Goal: Navigation & Orientation: Find specific page/section

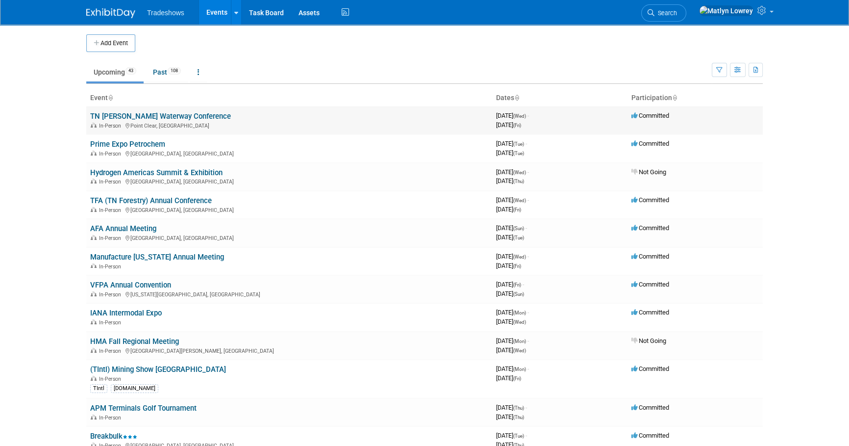
click at [107, 114] on link "TN [PERSON_NAME] Waterway Conference" at bounding box center [160, 116] width 141 height 9
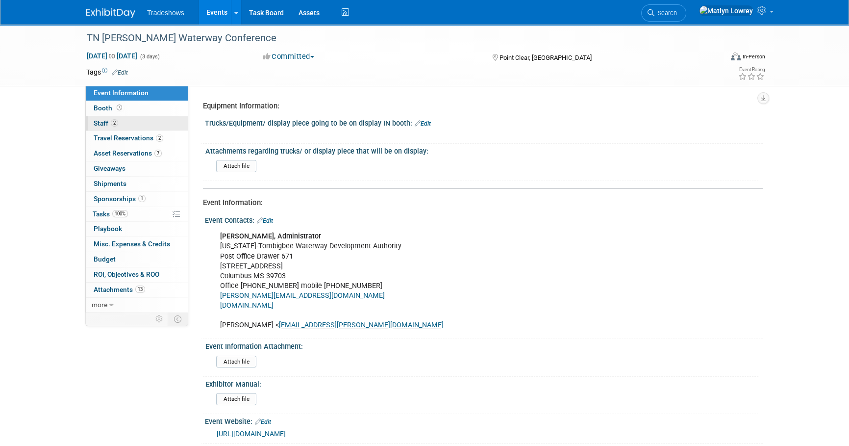
click at [125, 126] on link "2 Staff 2" at bounding box center [137, 123] width 102 height 15
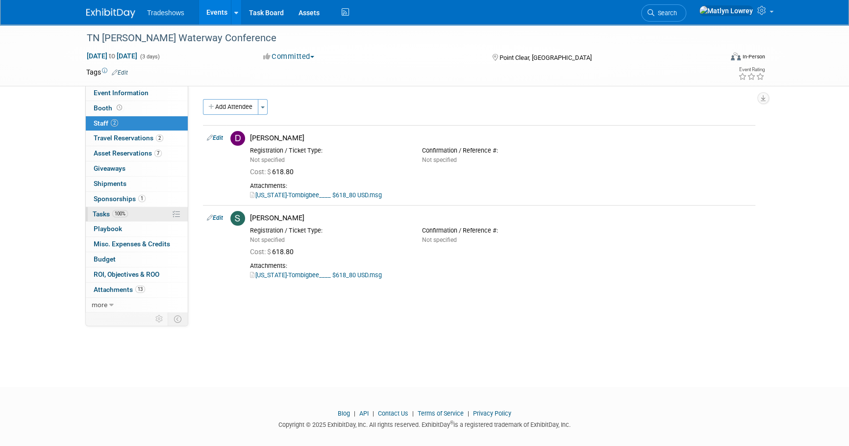
click at [126, 210] on span "Tasks 100%" at bounding box center [110, 214] width 35 height 8
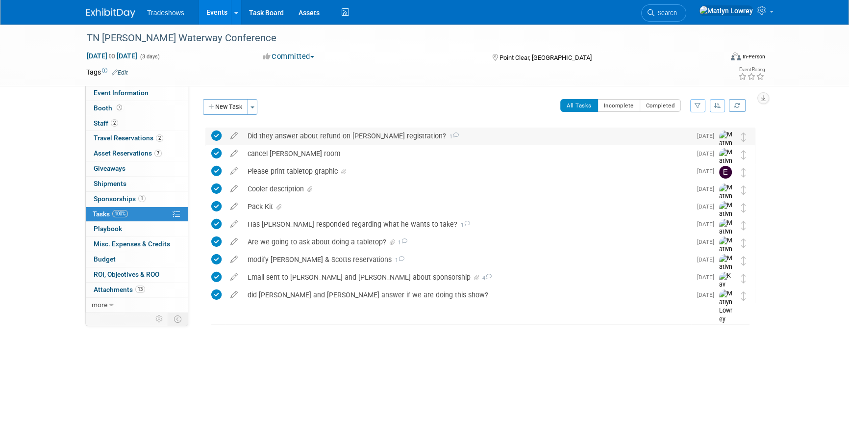
click at [291, 138] on div "Did they answer about refund on Dericks registration? 1" at bounding box center [467, 135] width 449 height 17
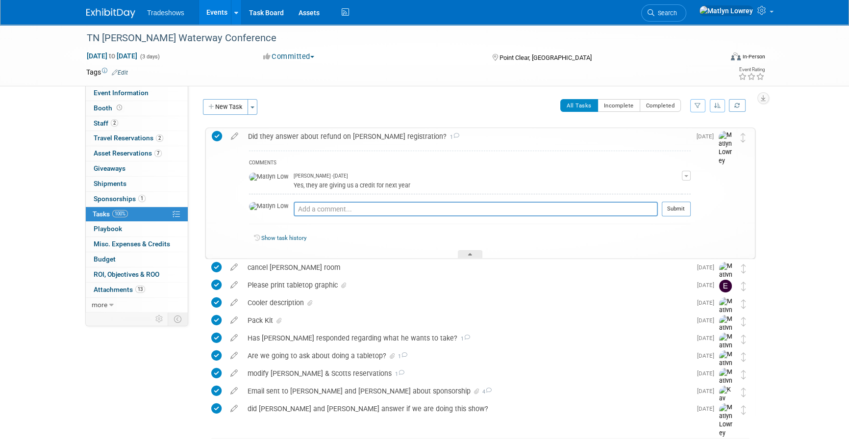
click at [221, 17] on link "Events" at bounding box center [217, 12] width 36 height 25
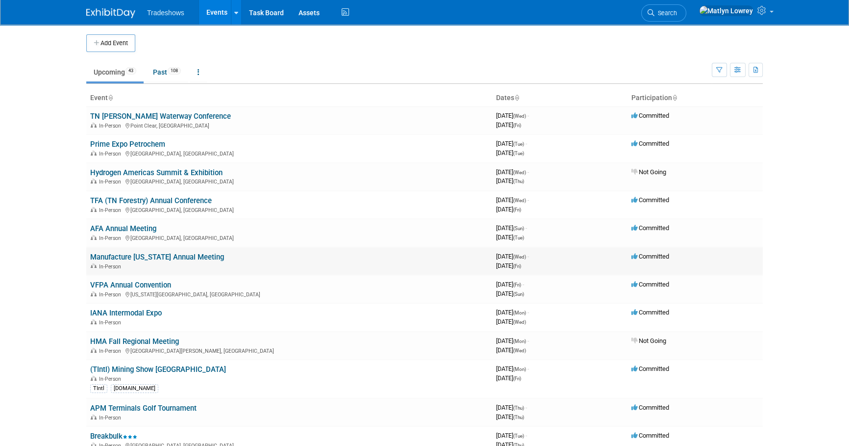
click at [187, 256] on link "Manufacture [US_STATE] Annual Meeting" at bounding box center [157, 257] width 134 height 9
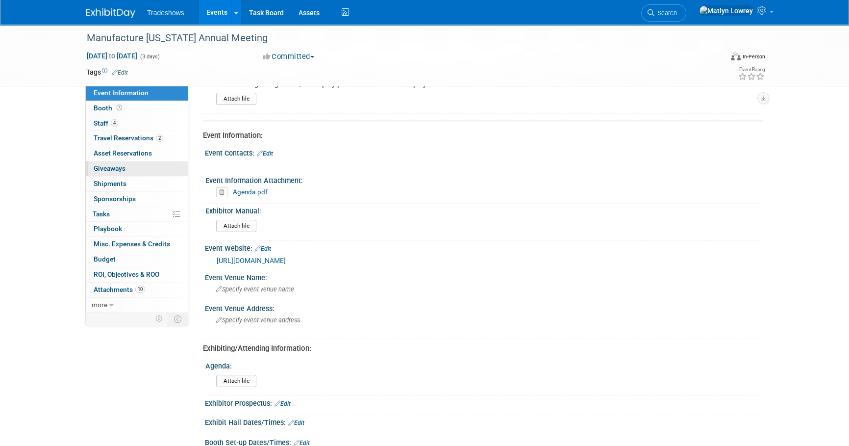
scroll to position [89, 0]
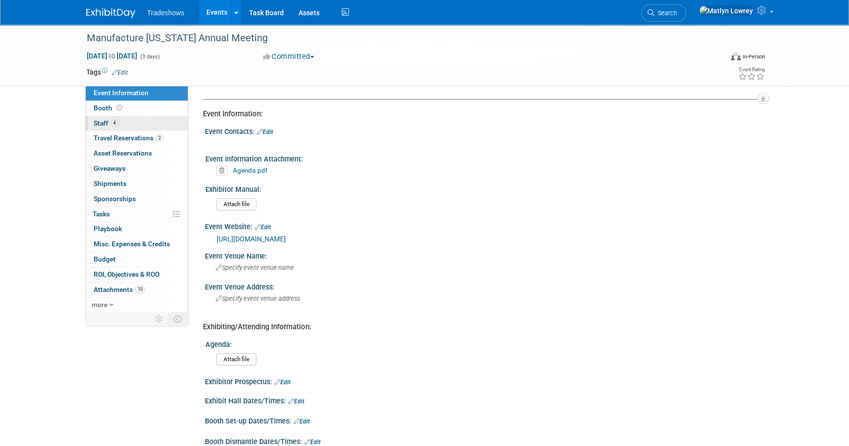
click at [120, 123] on link "4 Staff 4" at bounding box center [137, 123] width 102 height 15
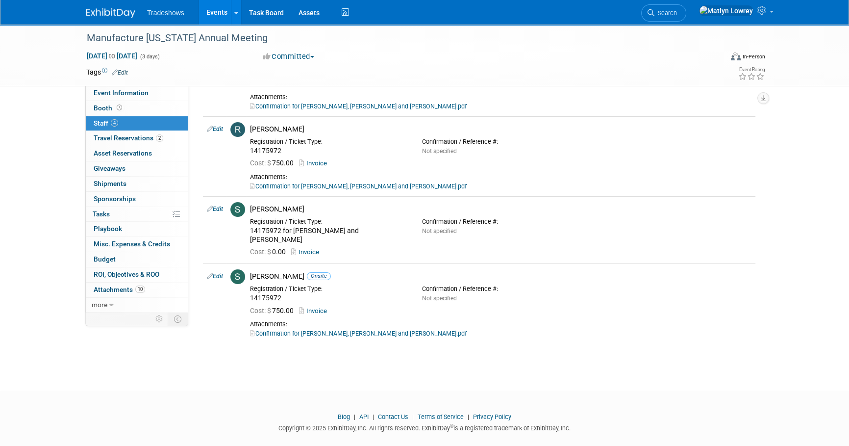
click at [207, 13] on link "Events" at bounding box center [217, 12] width 36 height 25
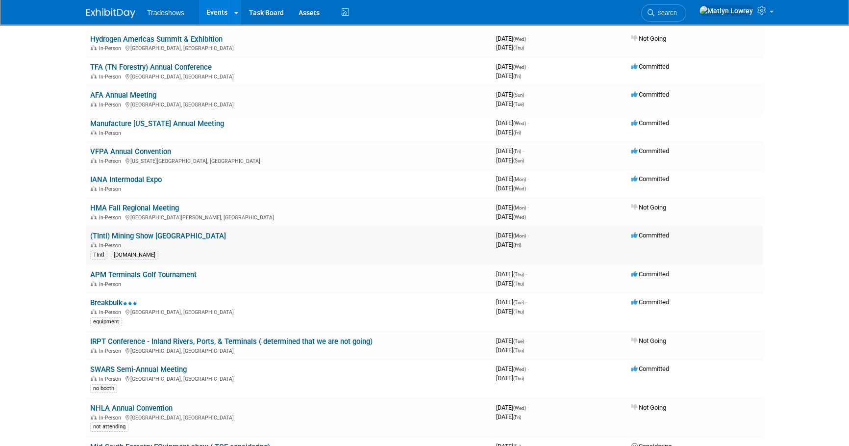
scroll to position [178, 0]
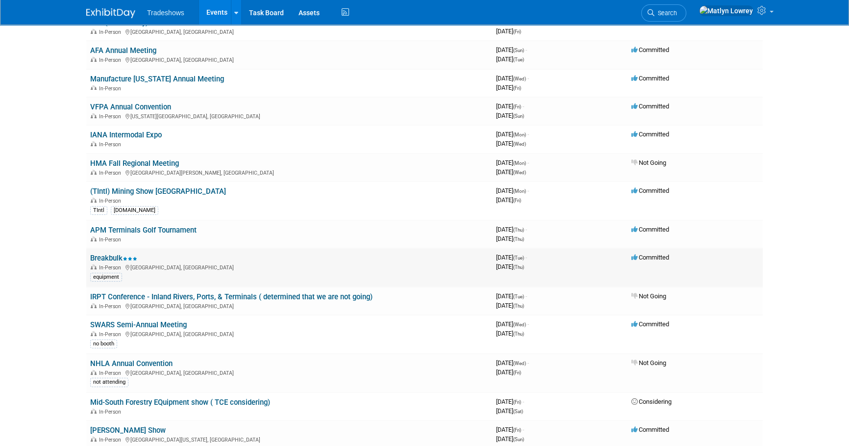
click at [105, 248] on td "Breakbulk In-Person [GEOGRAPHIC_DATA], [GEOGRAPHIC_DATA] equipment" at bounding box center [289, 267] width 406 height 39
click at [105, 253] on link "Breakbulk" at bounding box center [113, 257] width 47 height 9
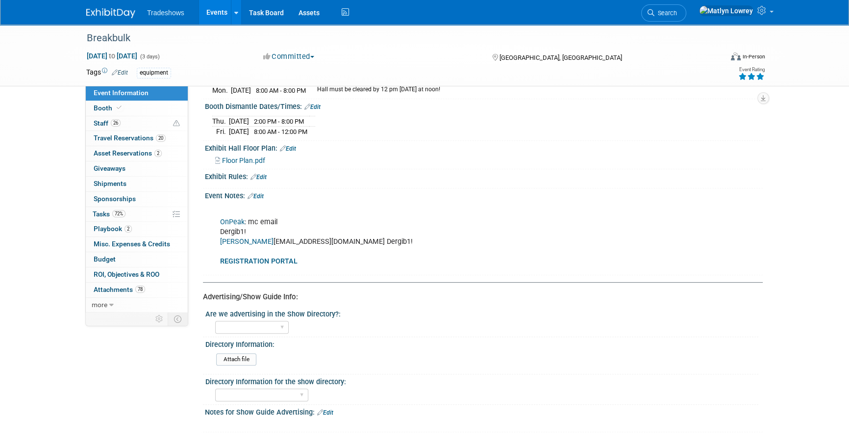
scroll to position [534, 0]
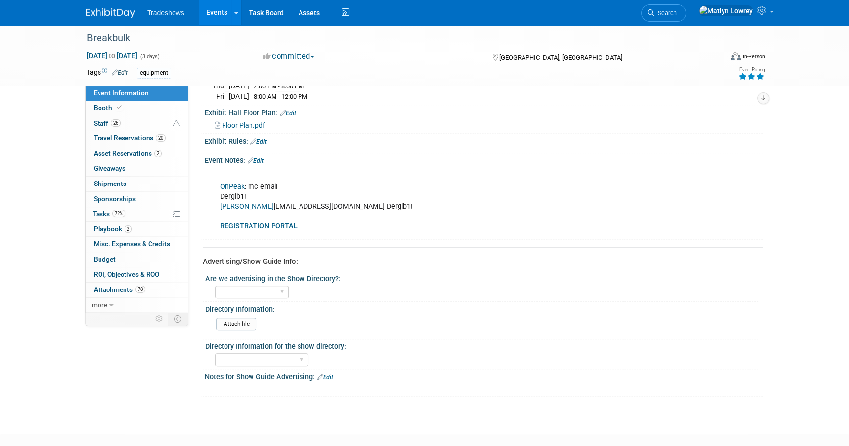
click at [215, 6] on link "Events" at bounding box center [217, 12] width 36 height 25
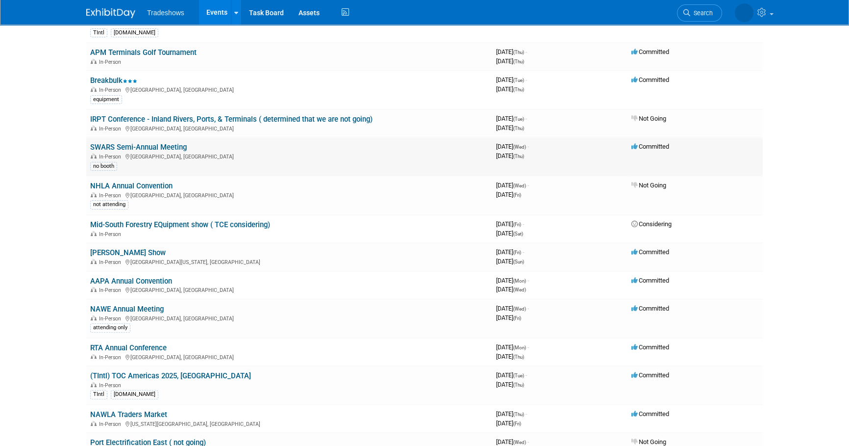
scroll to position [356, 0]
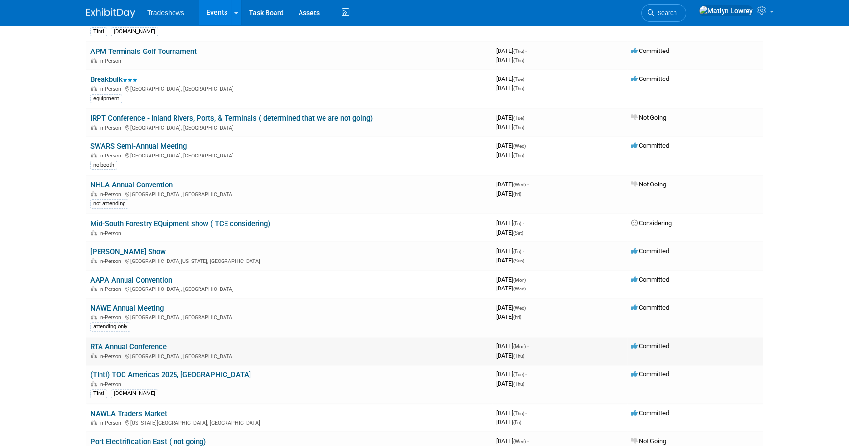
click at [100, 345] on link "RTA Annual Conference" at bounding box center [128, 346] width 76 height 9
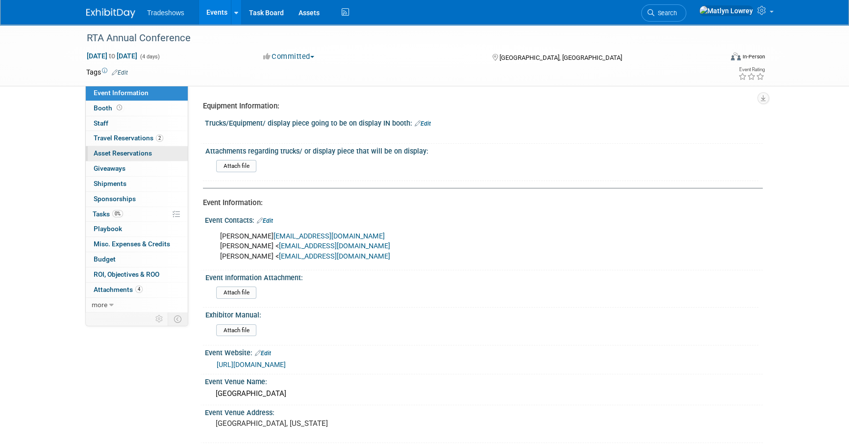
click at [130, 147] on link "0 Asset Reservations 0" at bounding box center [137, 153] width 102 height 15
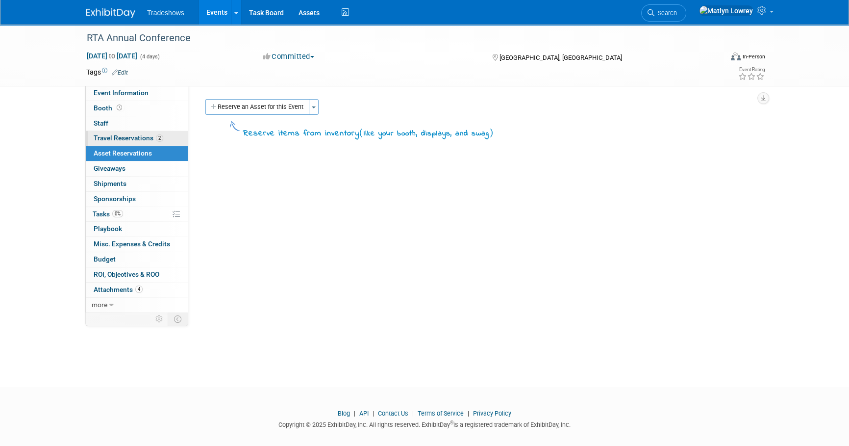
click at [131, 141] on span "Travel Reservations 2" at bounding box center [129, 138] width 70 height 8
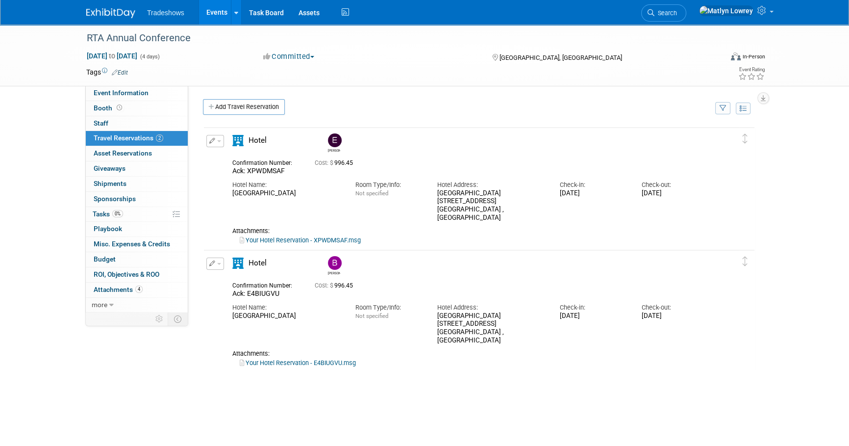
click at [222, 16] on link "Events" at bounding box center [217, 12] width 36 height 25
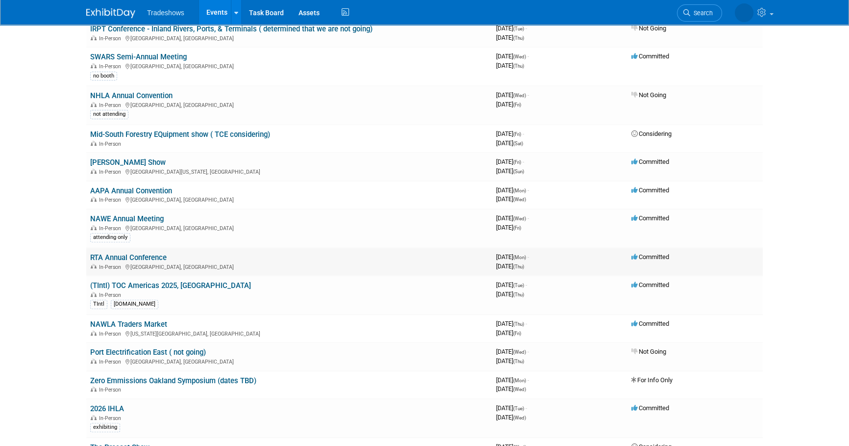
scroll to position [401, 0]
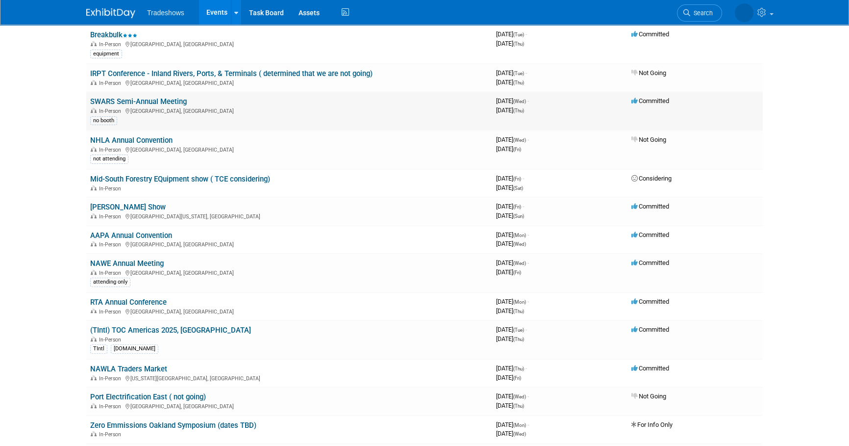
click at [128, 118] on div "no booth" at bounding box center [289, 120] width 398 height 10
click at [133, 98] on link "SWARS Semi-Annual Meeting" at bounding box center [138, 101] width 97 height 9
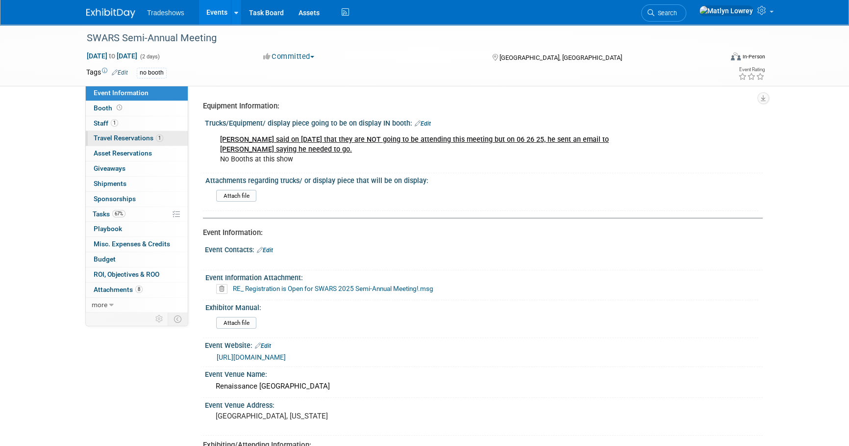
click at [114, 134] on span "Travel Reservations 1" at bounding box center [129, 138] width 70 height 8
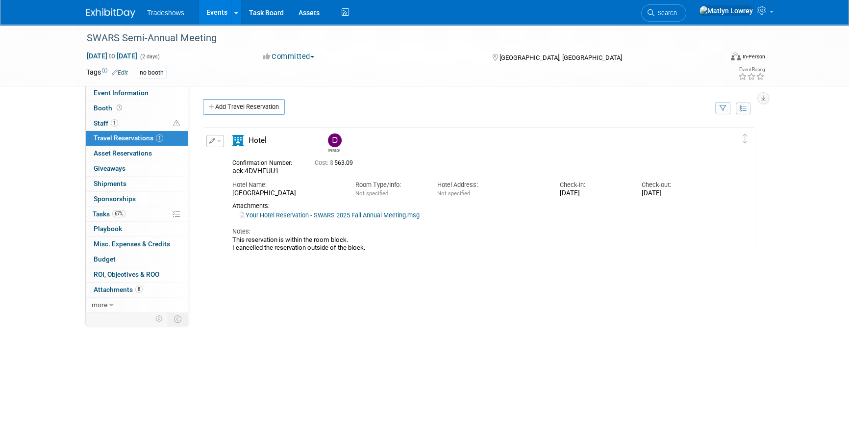
click at [211, 19] on link "Events" at bounding box center [217, 12] width 36 height 25
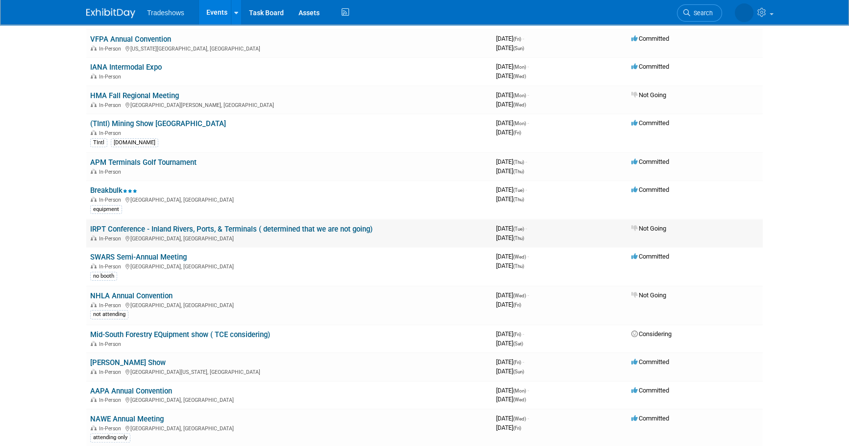
scroll to position [267, 0]
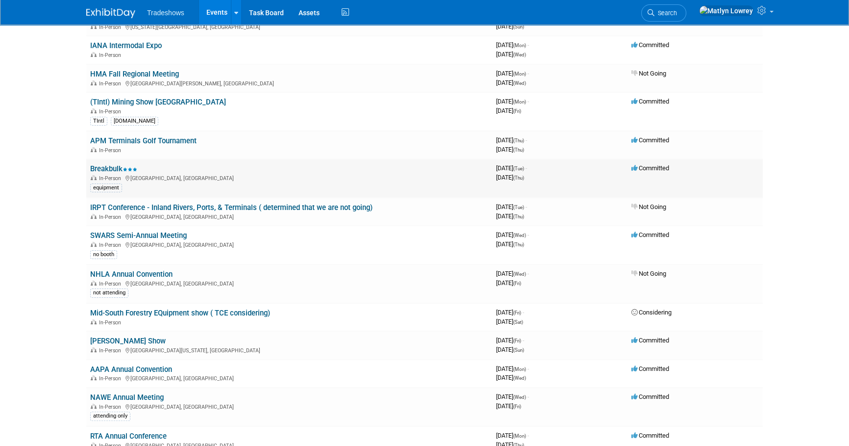
click at [119, 168] on link "Breakbulk" at bounding box center [113, 168] width 47 height 9
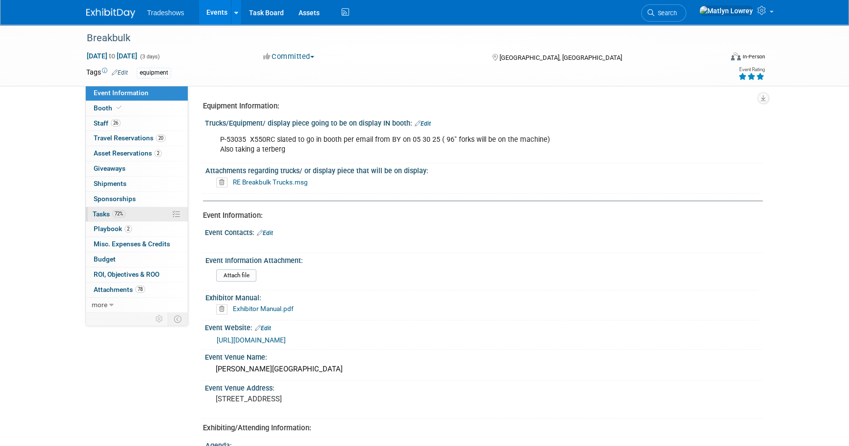
click at [122, 214] on span "72%" at bounding box center [118, 213] width 13 height 7
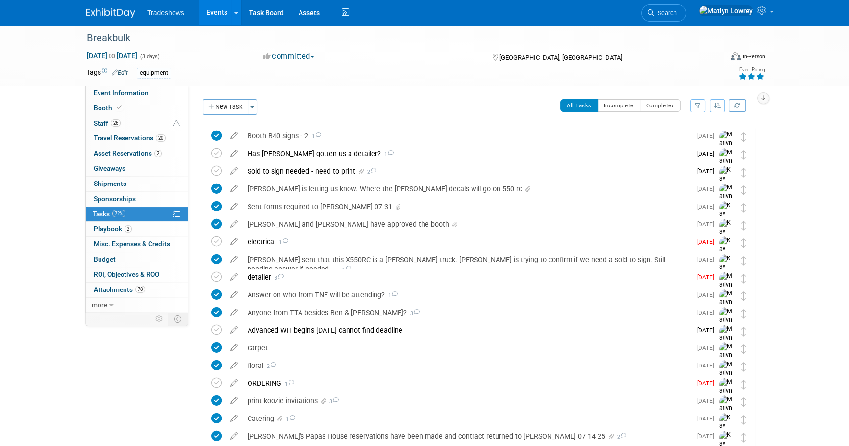
click at [211, 5] on link "Events" at bounding box center [217, 12] width 36 height 25
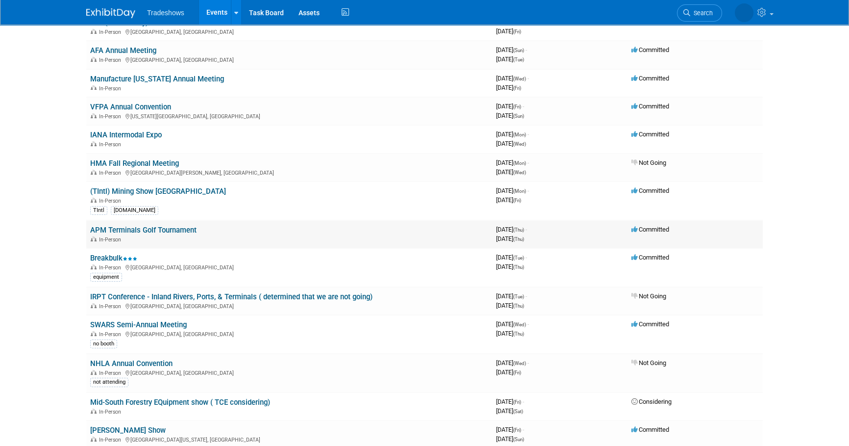
scroll to position [223, 0]
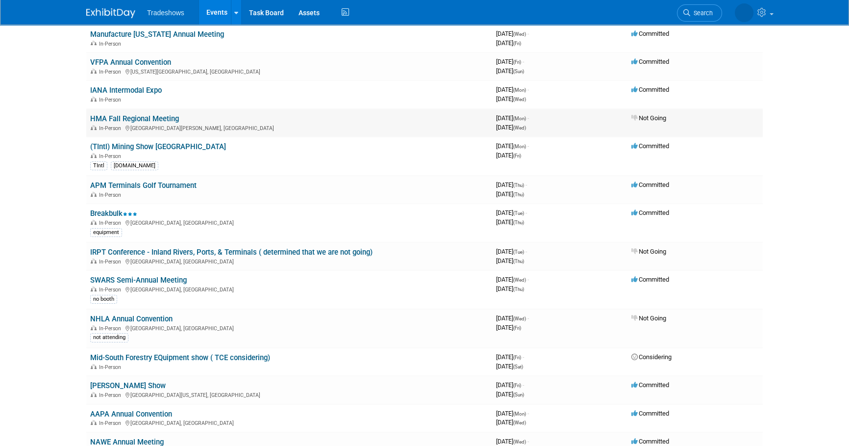
click at [126, 118] on link "HMA Fall Regional Meeting" at bounding box center [134, 118] width 89 height 9
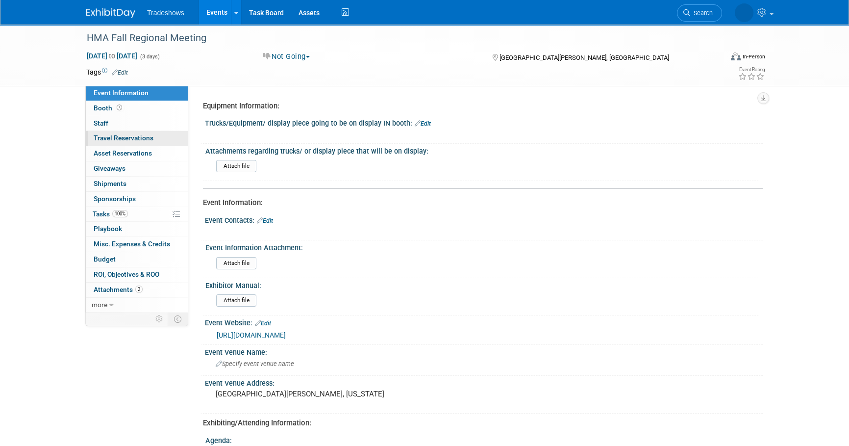
click at [124, 132] on link "0 Travel Reservations 0" at bounding box center [137, 138] width 102 height 15
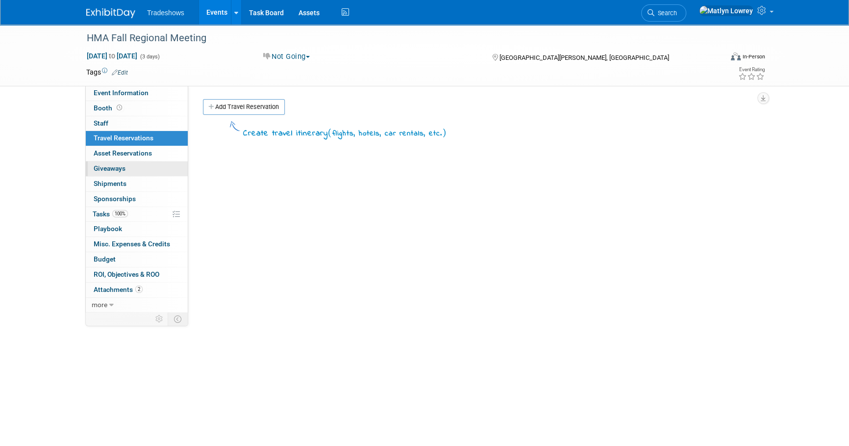
drag, startPoint x: 124, startPoint y: 174, endPoint x: 122, endPoint y: 165, distance: 9.4
click at [123, 174] on link "0 Giveaways 0" at bounding box center [137, 168] width 102 height 15
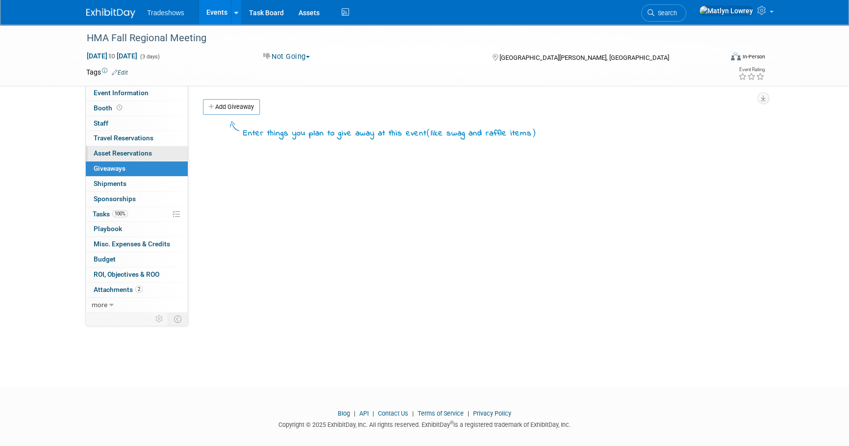
click at [122, 150] on span "Asset Reservations 0" at bounding box center [123, 153] width 58 height 8
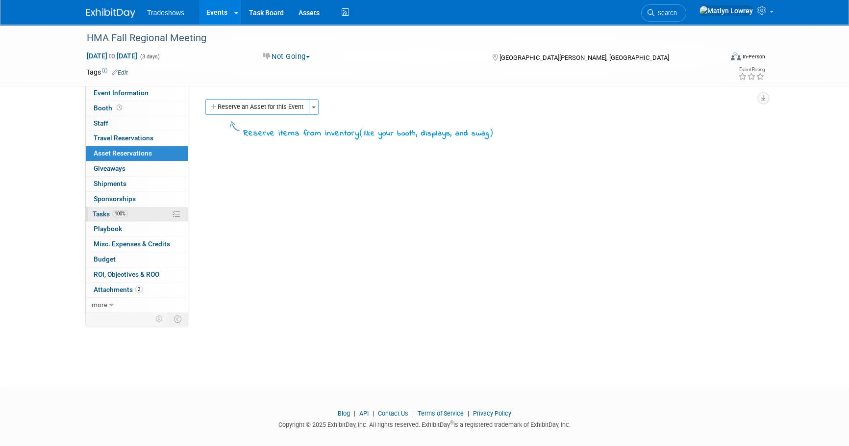
click at [101, 213] on span "Tasks 100%" at bounding box center [110, 214] width 35 height 8
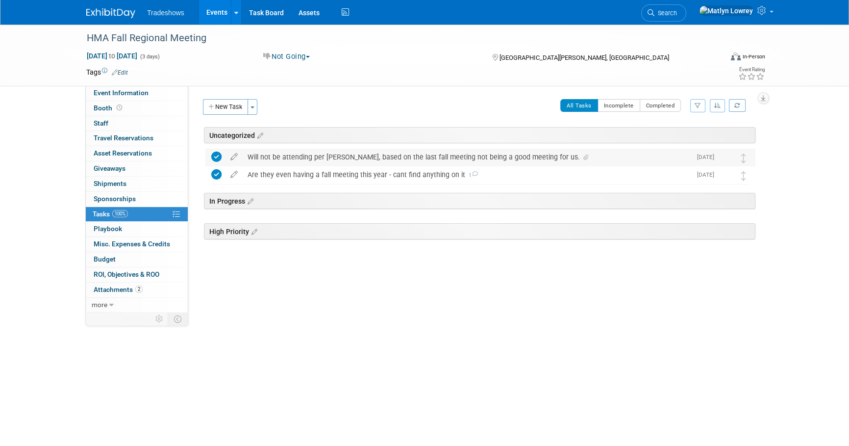
click at [337, 159] on div "Will not be attending per [PERSON_NAME], based on the last fall meeting not bei…" at bounding box center [467, 157] width 449 height 17
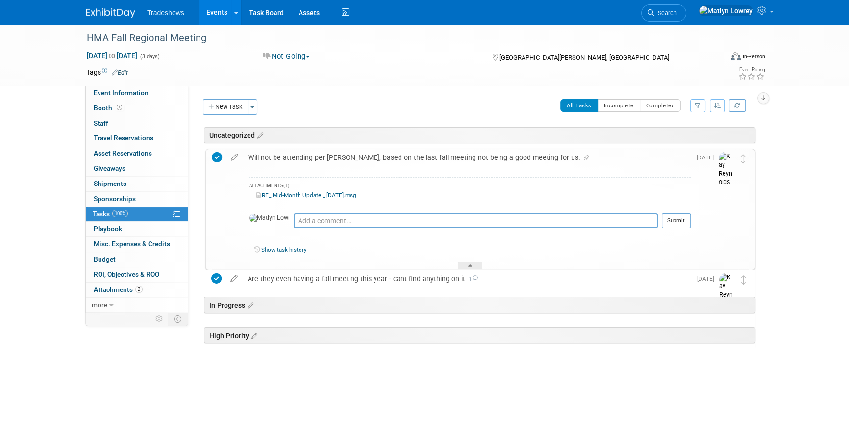
click at [215, 10] on link "Events" at bounding box center [217, 12] width 36 height 25
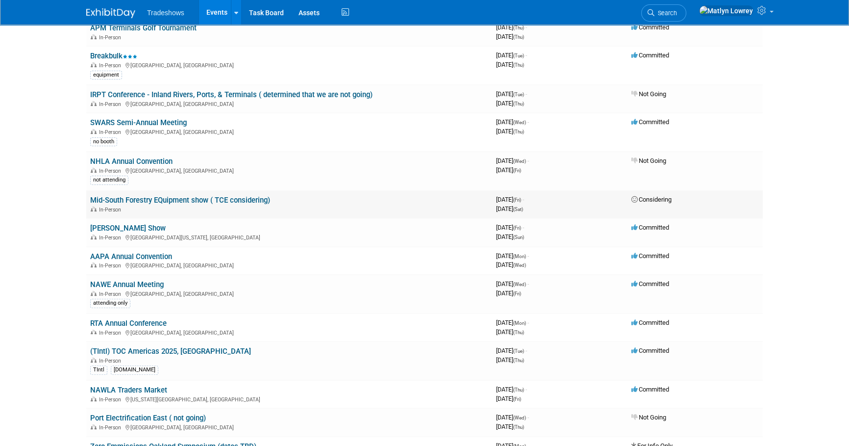
scroll to position [401, 0]
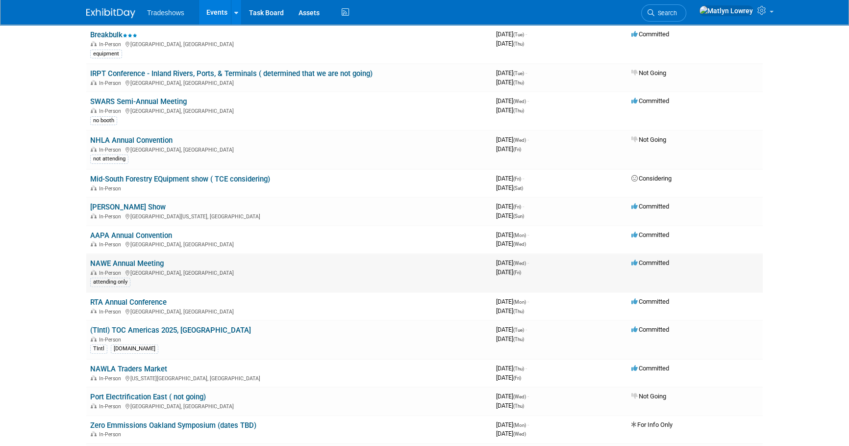
click at [130, 263] on link "NAWE Annual Meeting" at bounding box center [127, 263] width 74 height 9
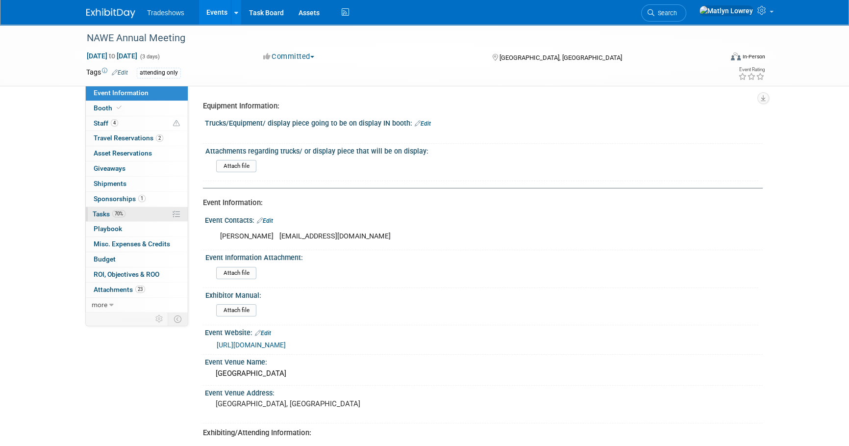
click at [129, 207] on link "70% Tasks 70%" at bounding box center [137, 214] width 102 height 15
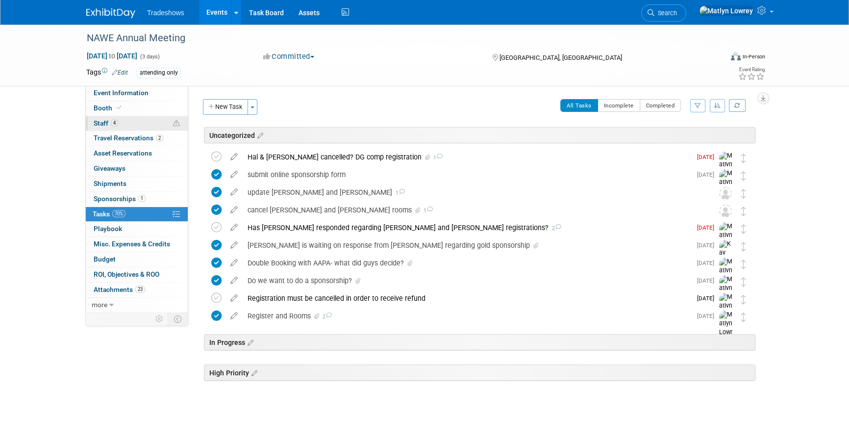
click at [130, 124] on link "4 Staff 4" at bounding box center [137, 123] width 102 height 15
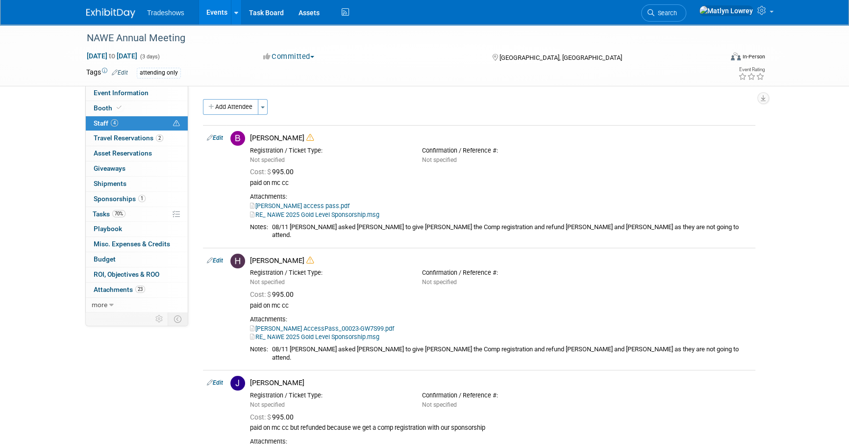
click at [201, 6] on link "Events" at bounding box center [217, 12] width 36 height 25
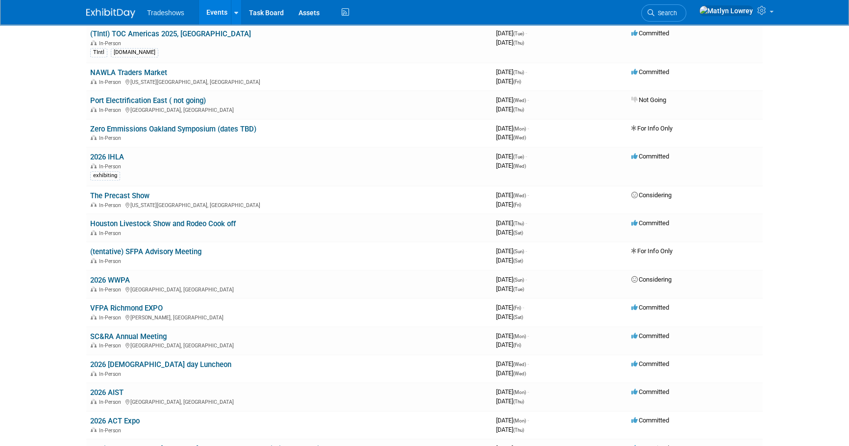
scroll to position [713, 0]
